Goal: Task Accomplishment & Management: Manage account settings

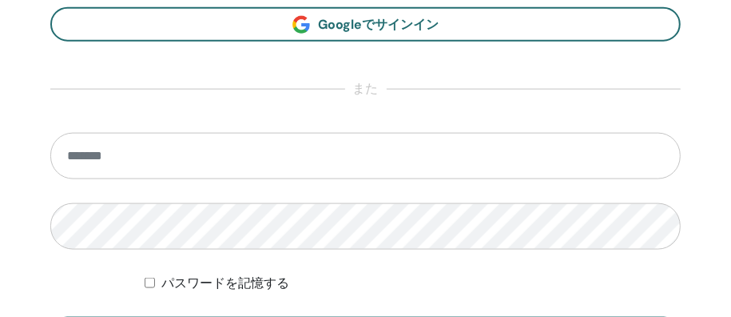
scroll to position [1016, 0]
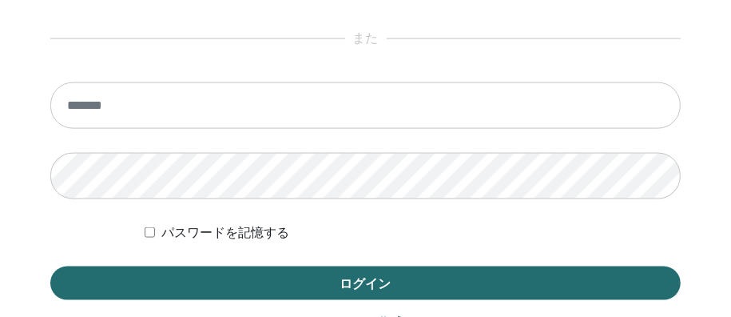
click at [400, 106] on input "email" at bounding box center [365, 105] width 631 height 46
type input "**********"
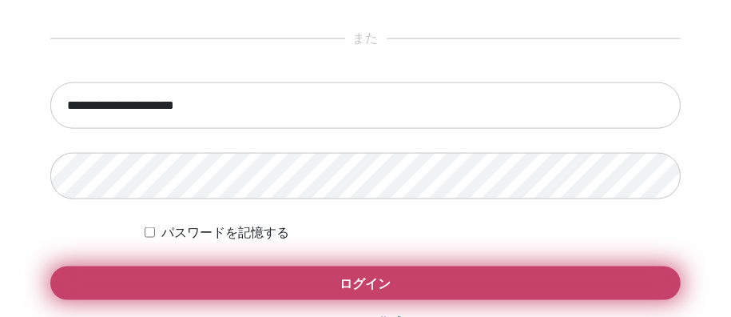
click at [385, 293] on button "ログイン" at bounding box center [365, 283] width 631 height 34
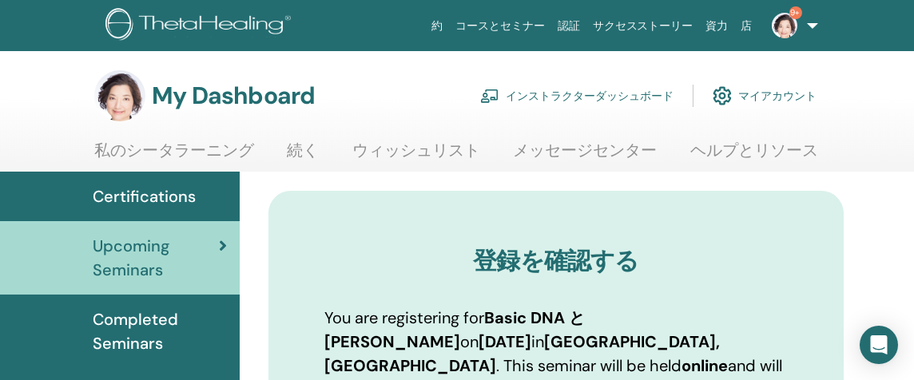
click at [165, 149] on link "私のシータラーニング" at bounding box center [174, 156] width 160 height 31
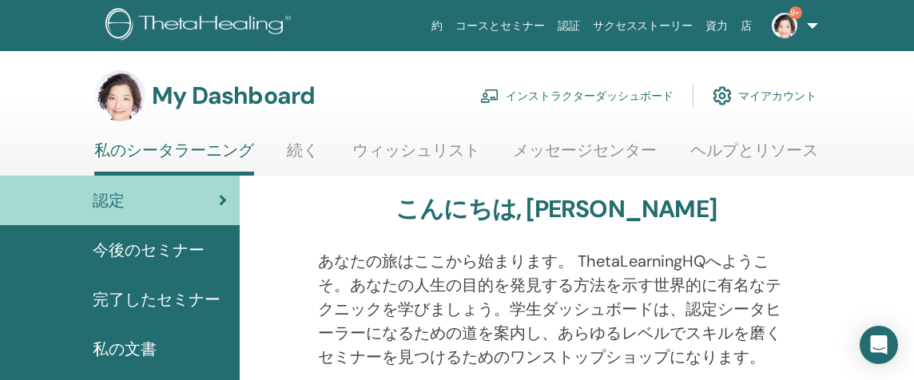
click at [530, 98] on link "インストラクターダッシュボード" at bounding box center [576, 95] width 193 height 35
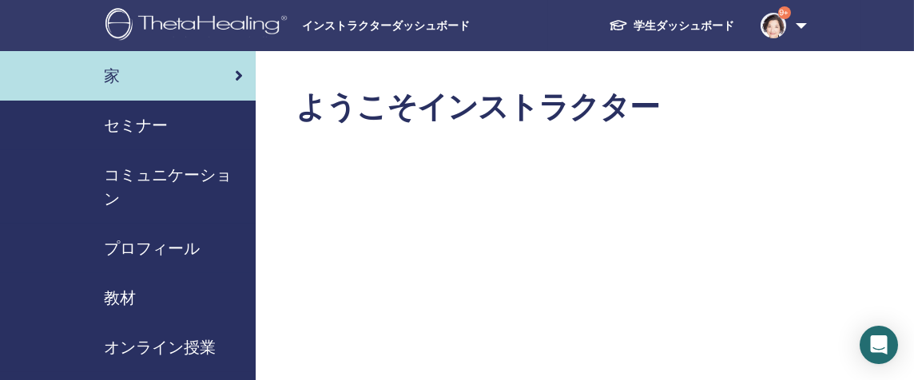
click at [127, 120] on span "セミナー" at bounding box center [136, 126] width 64 height 24
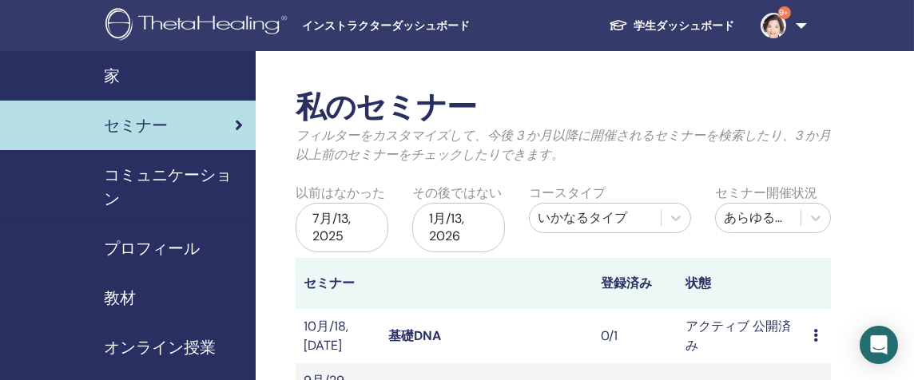
click at [432, 333] on link "基礎DNA" at bounding box center [414, 336] width 53 height 17
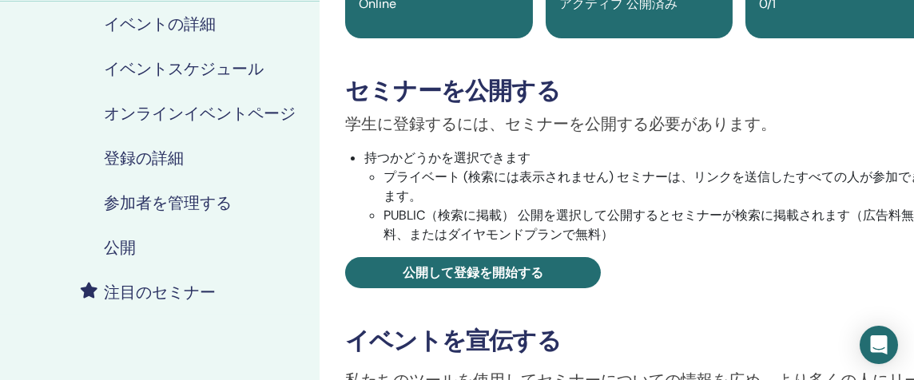
scroll to position [200, 0]
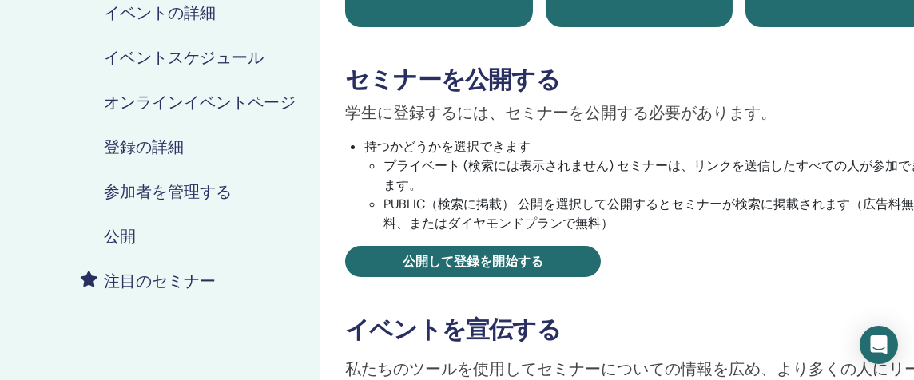
click at [204, 189] on h4 "参加者を管理する" at bounding box center [168, 191] width 128 height 19
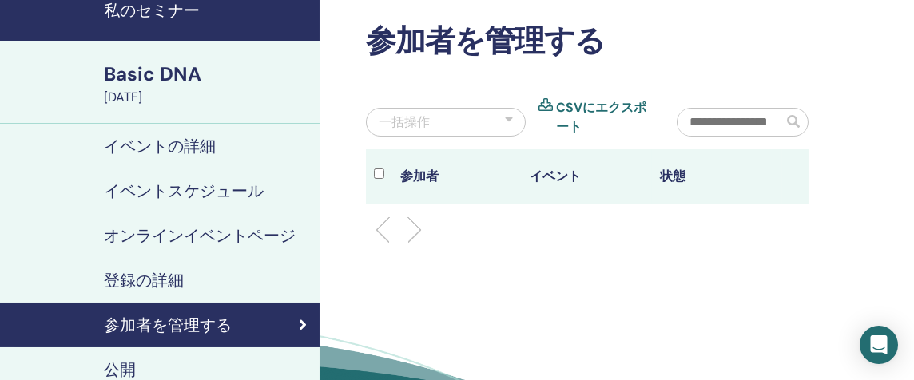
scroll to position [133, 0]
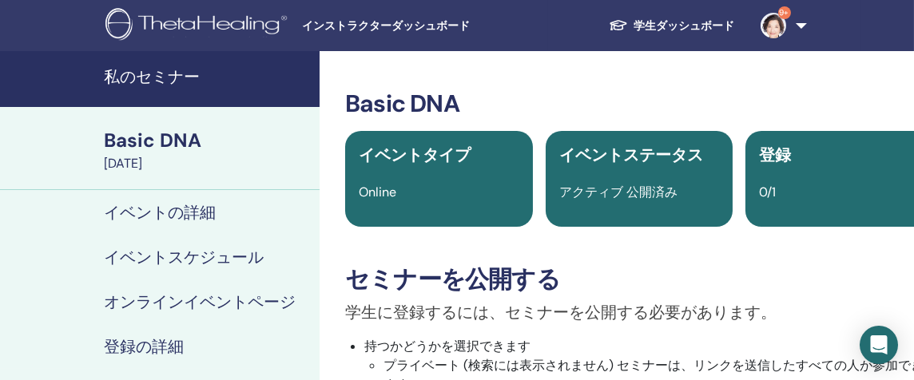
click at [775, 32] on img at bounding box center [774, 26] width 26 height 26
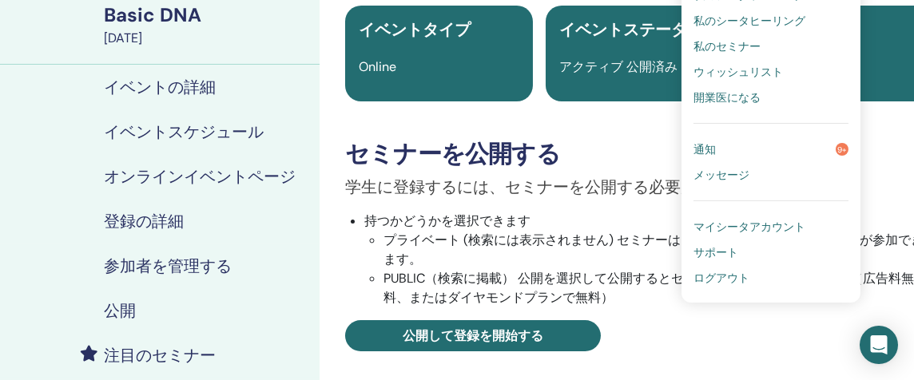
scroll to position [133, 0]
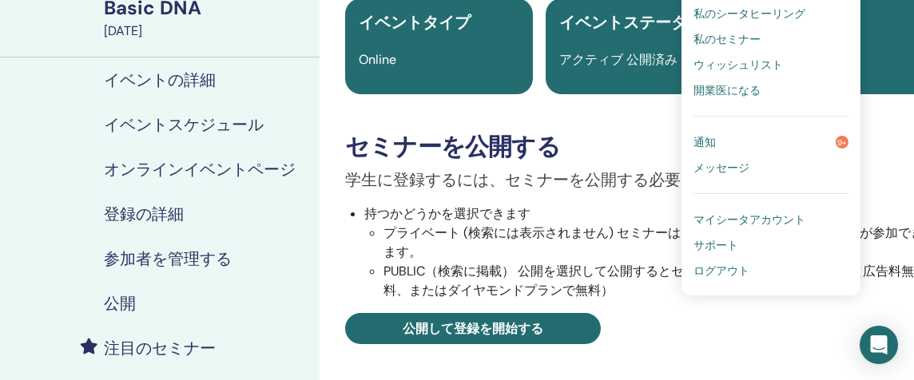
click at [723, 265] on span "ログアウト" at bounding box center [722, 271] width 56 height 14
